Goal: Task Accomplishment & Management: Manage account settings

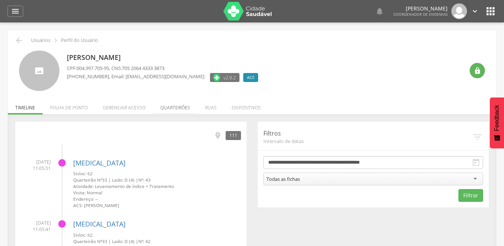
click at [176, 112] on li "Quarteirões" at bounding box center [175, 106] width 45 height 18
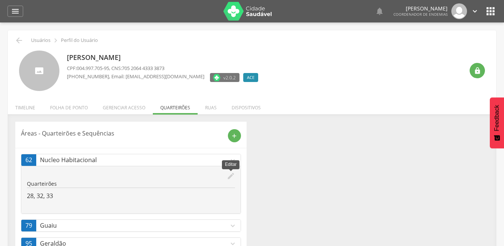
click at [232, 175] on icon "edit" at bounding box center [231, 176] width 8 height 8
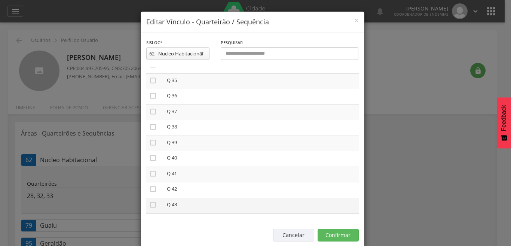
scroll to position [538, 0]
click at [149, 187] on icon "" at bounding box center [152, 186] width 7 height 7
click at [339, 234] on button "Confirmar" at bounding box center [337, 234] width 41 height 13
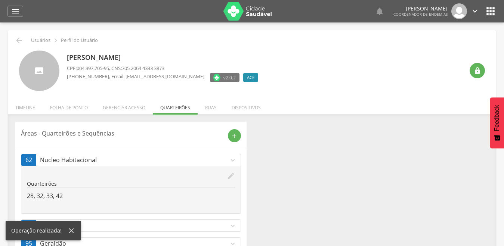
click at [233, 239] on icon "expand_more" at bounding box center [233, 243] width 8 height 8
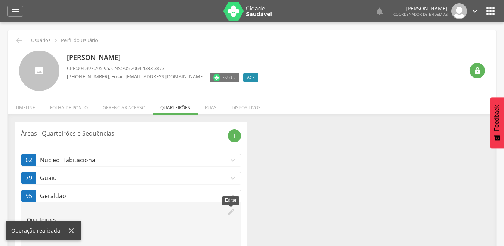
click at [230, 213] on icon "edit" at bounding box center [231, 211] width 8 height 8
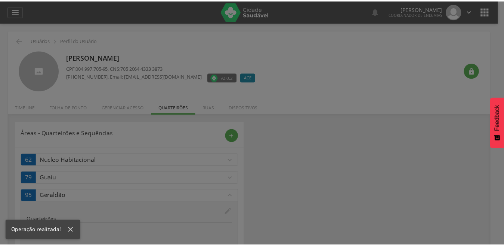
scroll to position [0, 0]
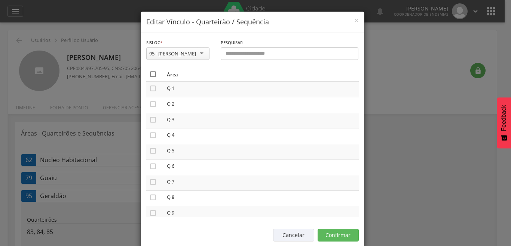
click at [149, 74] on icon "" at bounding box center [152, 73] width 7 height 7
click at [149, 74] on icon "" at bounding box center [152, 73] width 7 height 7
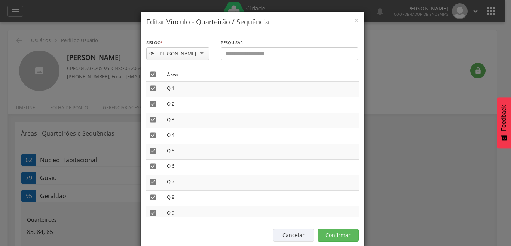
click at [149, 74] on icon "" at bounding box center [152, 73] width 7 height 7
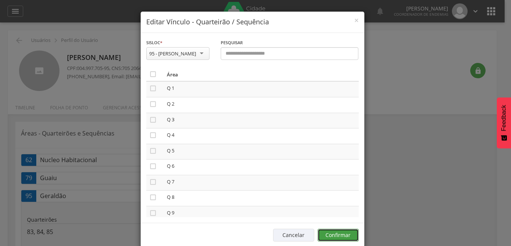
click at [332, 234] on button "Confirmar" at bounding box center [337, 234] width 41 height 13
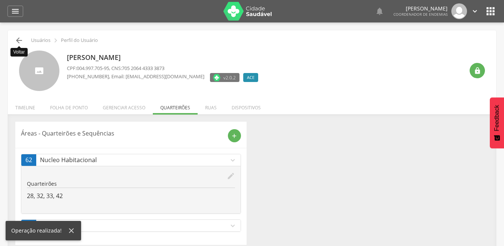
click at [17, 37] on icon "" at bounding box center [19, 40] width 9 height 9
